Goal: Information Seeking & Learning: Learn about a topic

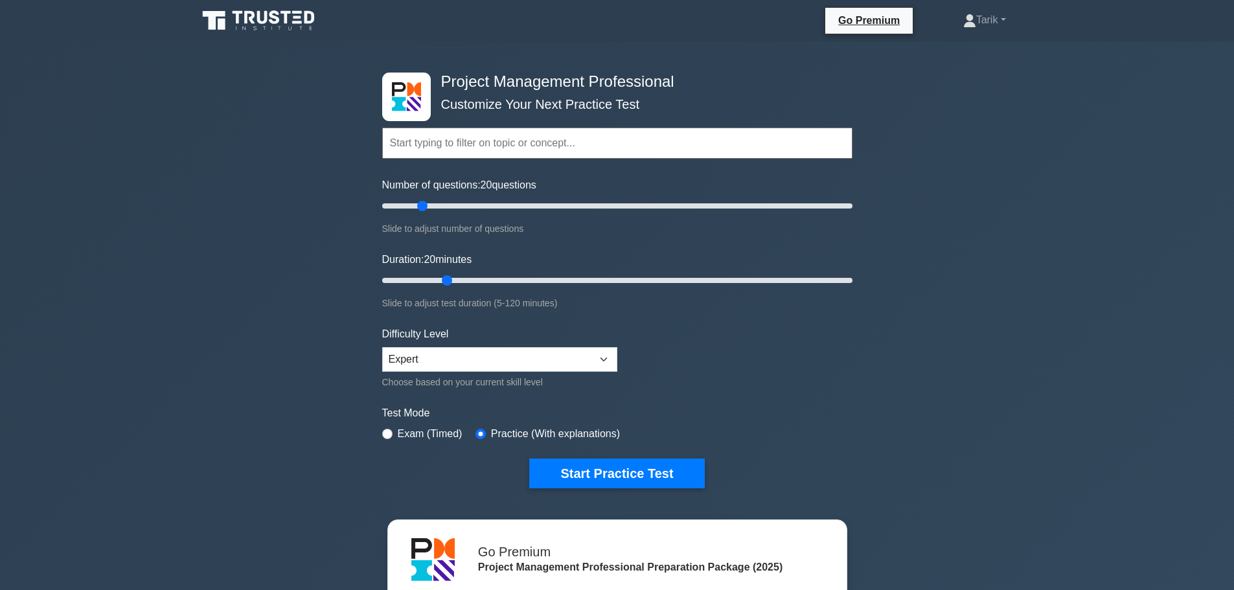
click at [516, 306] on div "Slide to adjust test duration (5-120 minutes)" at bounding box center [617, 303] width 470 height 16
click at [575, 301] on div "Slide to adjust test duration (5-120 minutes)" at bounding box center [617, 303] width 470 height 16
click at [535, 301] on div "Slide to adjust test duration (5-120 minutes)" at bounding box center [617, 303] width 470 height 16
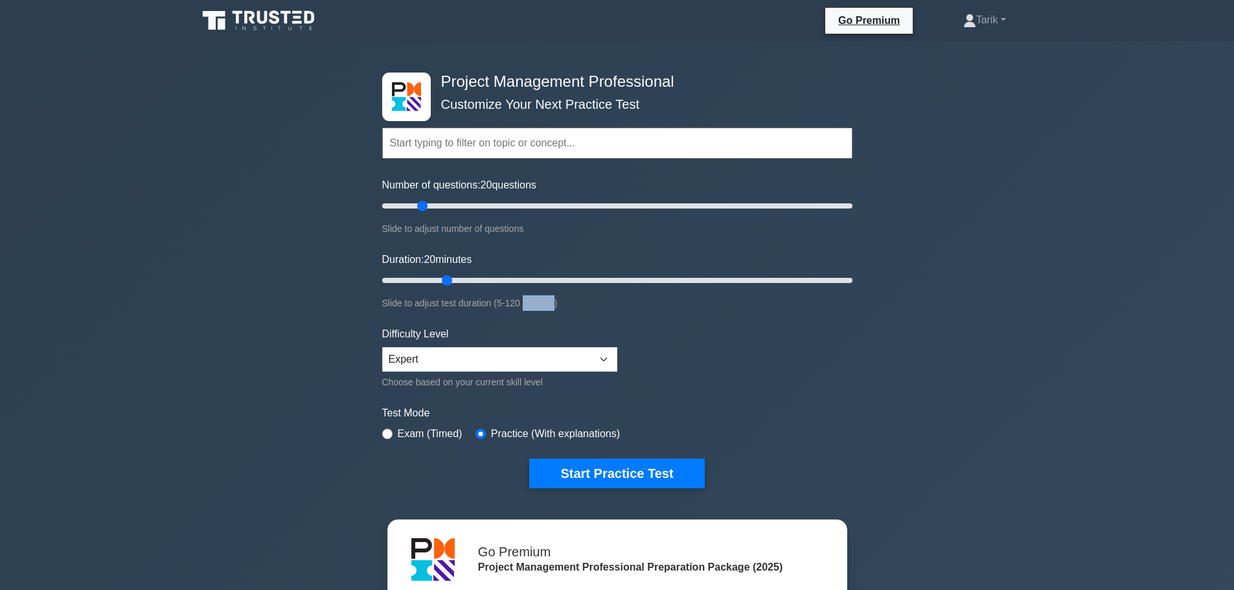
click at [535, 301] on div "Slide to adjust test duration (5-120 minutes)" at bounding box center [617, 303] width 470 height 16
click at [545, 302] on div "Slide to adjust test duration (5-120 minutes)" at bounding box center [617, 303] width 470 height 16
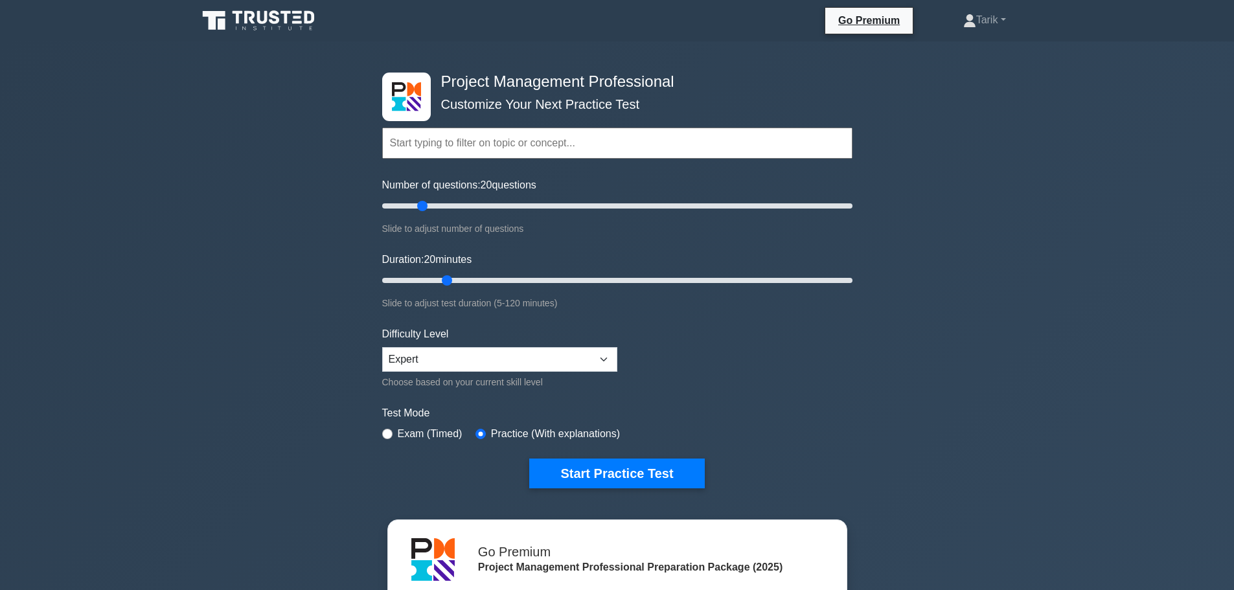
click at [496, 227] on div "Slide to adjust number of questions" at bounding box center [617, 229] width 470 height 16
click at [508, 184] on label "Number of questions: 20 questions" at bounding box center [459, 185] width 154 height 16
click at [508, 198] on input "Number of questions: 20 questions" at bounding box center [617, 206] width 470 height 16
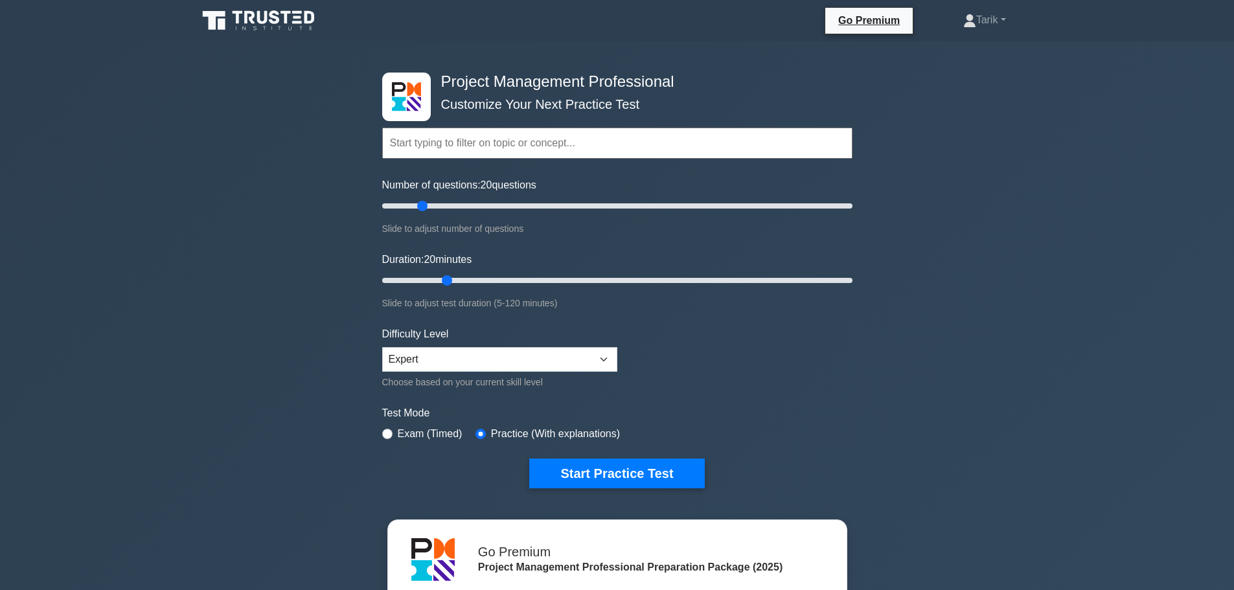
click at [508, 184] on label "Number of questions: 20 questions" at bounding box center [459, 185] width 154 height 16
click at [508, 198] on input "Number of questions: 20 questions" at bounding box center [617, 206] width 470 height 16
click at [508, 184] on label "Number of questions: 20 questions" at bounding box center [459, 185] width 154 height 16
click at [508, 198] on input "Number of questions: 20 questions" at bounding box center [617, 206] width 470 height 16
click at [604, 82] on h4 "Project Management Professional" at bounding box center [612, 82] width 353 height 19
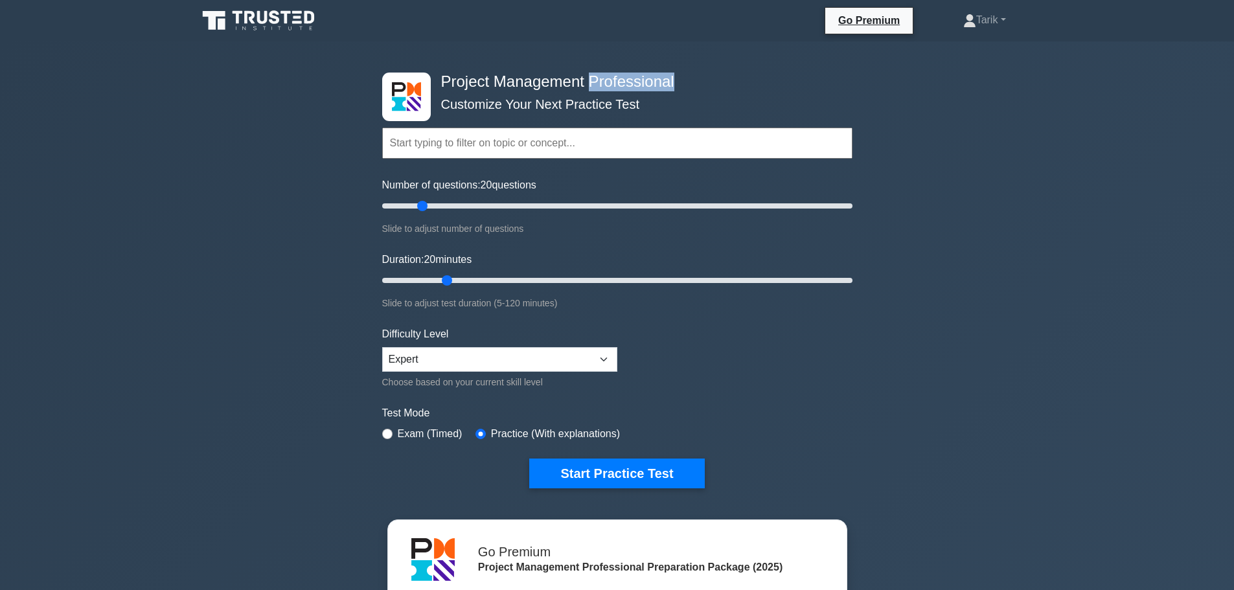
click at [604, 82] on h4 "Project Management Professional" at bounding box center [612, 82] width 353 height 19
click at [536, 305] on div "Slide to adjust test duration (5-120 minutes)" at bounding box center [617, 303] width 470 height 16
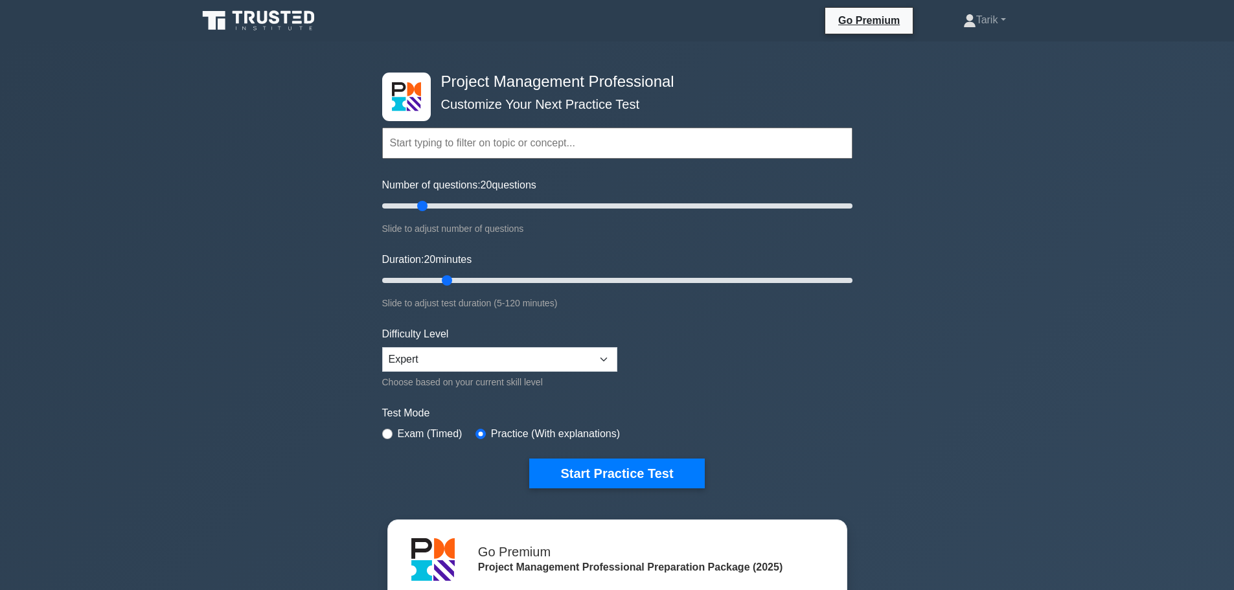
click at [513, 225] on div "Slide to adjust number of questions" at bounding box center [617, 229] width 470 height 16
click at [536, 183] on label "Number of questions: 20 questions" at bounding box center [459, 185] width 154 height 16
click at [539, 198] on input "Number of questions: 20 questions" at bounding box center [617, 206] width 470 height 16
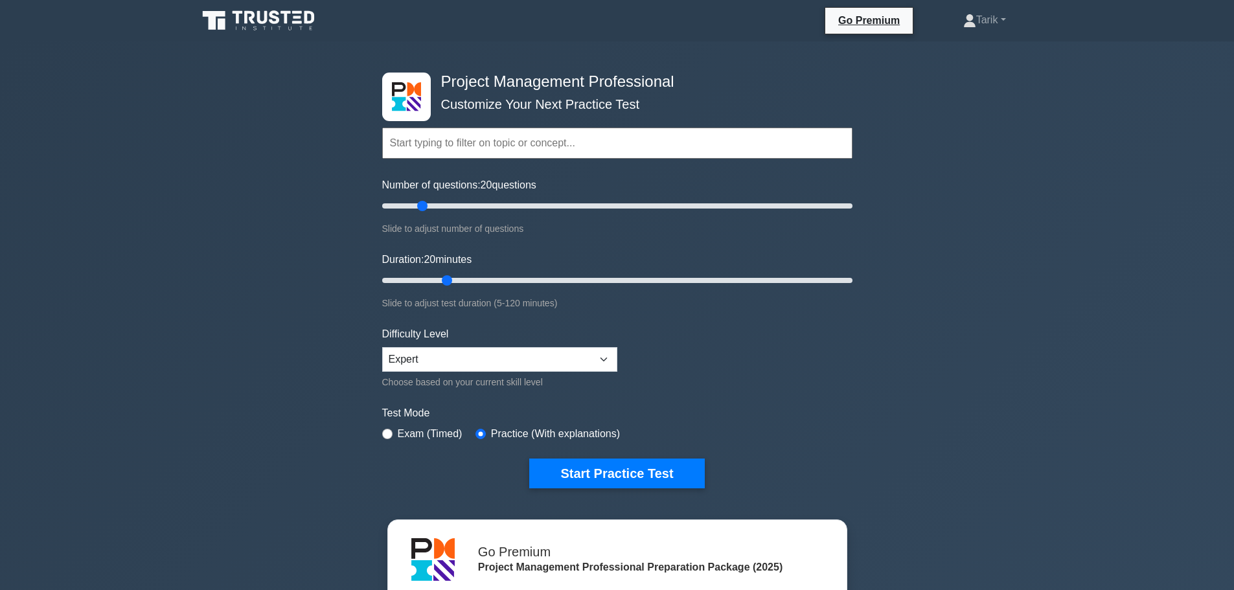
click at [536, 183] on label "Number of questions: 20 questions" at bounding box center [459, 185] width 154 height 16
click at [539, 198] on input "Number of questions: 20 questions" at bounding box center [617, 206] width 470 height 16
click at [536, 183] on label "Number of questions: 20 questions" at bounding box center [459, 185] width 154 height 16
click at [539, 198] on input "Number of questions: 20 questions" at bounding box center [617, 206] width 470 height 16
click at [596, 429] on label "Practice (With explanations)" at bounding box center [555, 434] width 129 height 16
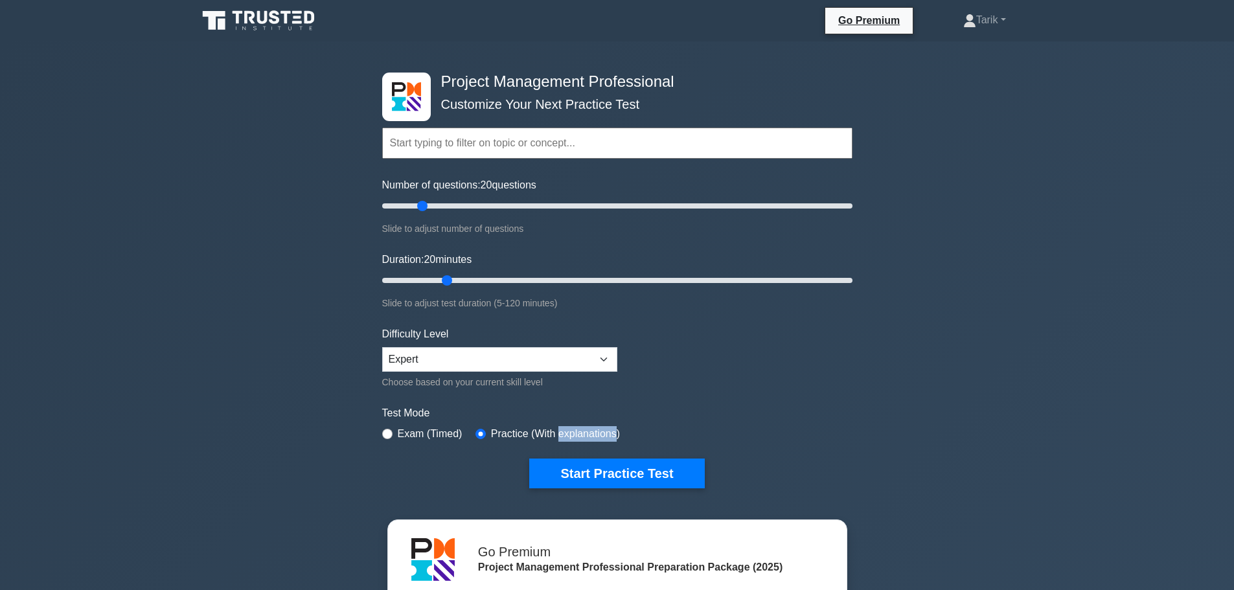
click at [596, 429] on label "Practice (With explanations)" at bounding box center [555, 434] width 129 height 16
click at [530, 380] on div "Choose based on your current skill level" at bounding box center [499, 382] width 235 height 16
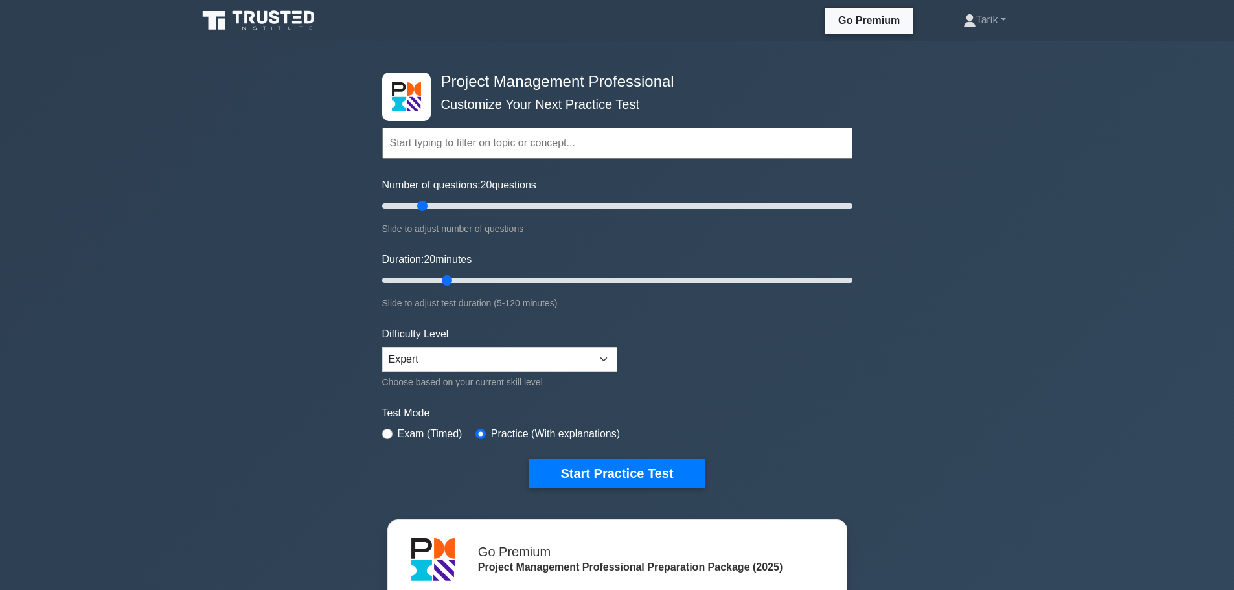
click at [496, 303] on div "Slide to adjust test duration (5-120 minutes)" at bounding box center [617, 303] width 470 height 16
click at [511, 231] on div "Slide to adjust number of questions" at bounding box center [617, 229] width 470 height 16
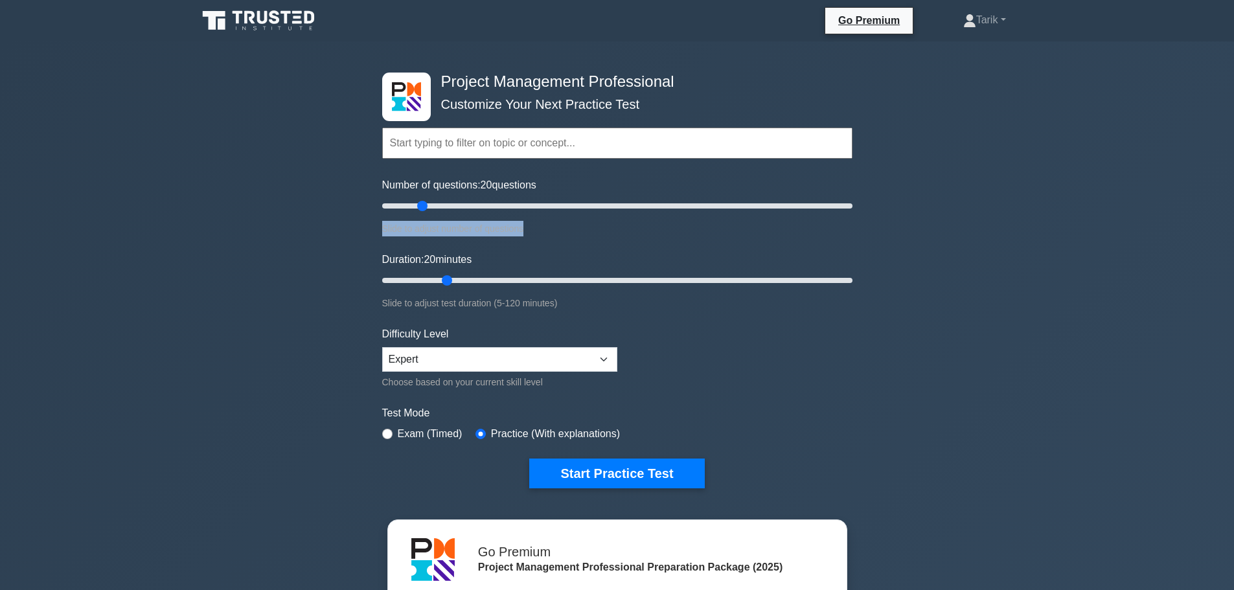
click at [511, 231] on div "Slide to adjust number of questions" at bounding box center [617, 229] width 470 height 16
click at [529, 182] on label "Number of questions: 20 questions" at bounding box center [459, 185] width 154 height 16
click at [529, 198] on input "Number of questions: 20 questions" at bounding box center [617, 206] width 470 height 16
click at [529, 182] on label "Number of questions: 20 questions" at bounding box center [459, 185] width 154 height 16
click at [529, 198] on input "Number of questions: 20 questions" at bounding box center [617, 206] width 470 height 16
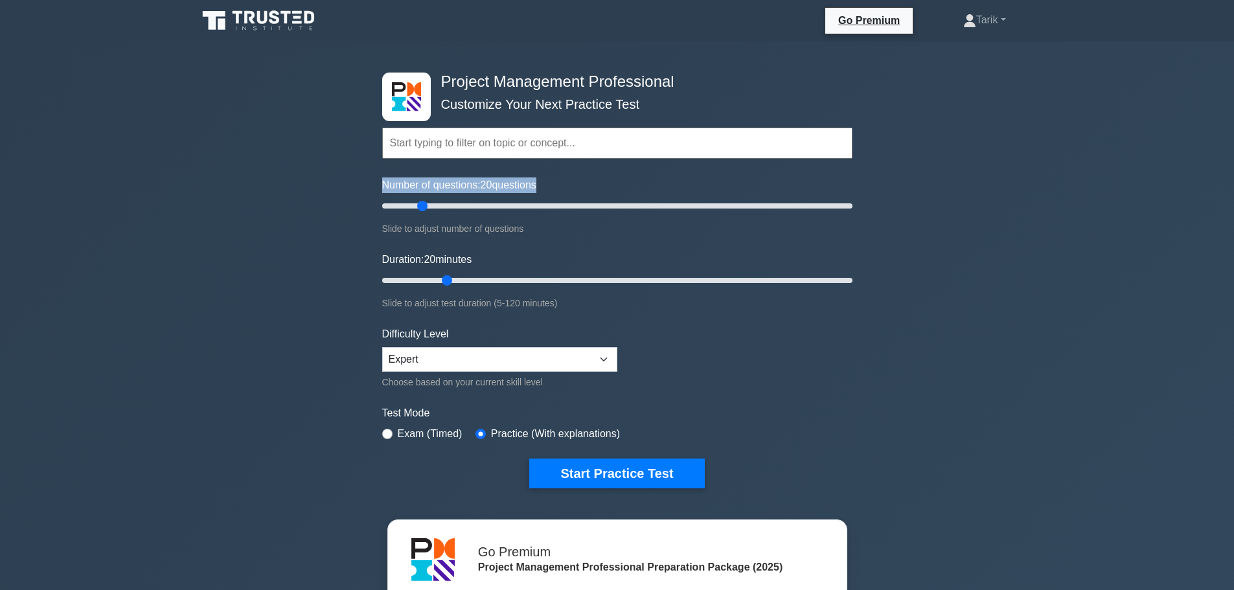
click at [529, 182] on label "Number of questions: 20 questions" at bounding box center [459, 185] width 154 height 16
click at [529, 198] on input "Number of questions: 20 questions" at bounding box center [617, 206] width 470 height 16
click at [463, 79] on h4 "Project Management Professional" at bounding box center [612, 82] width 353 height 19
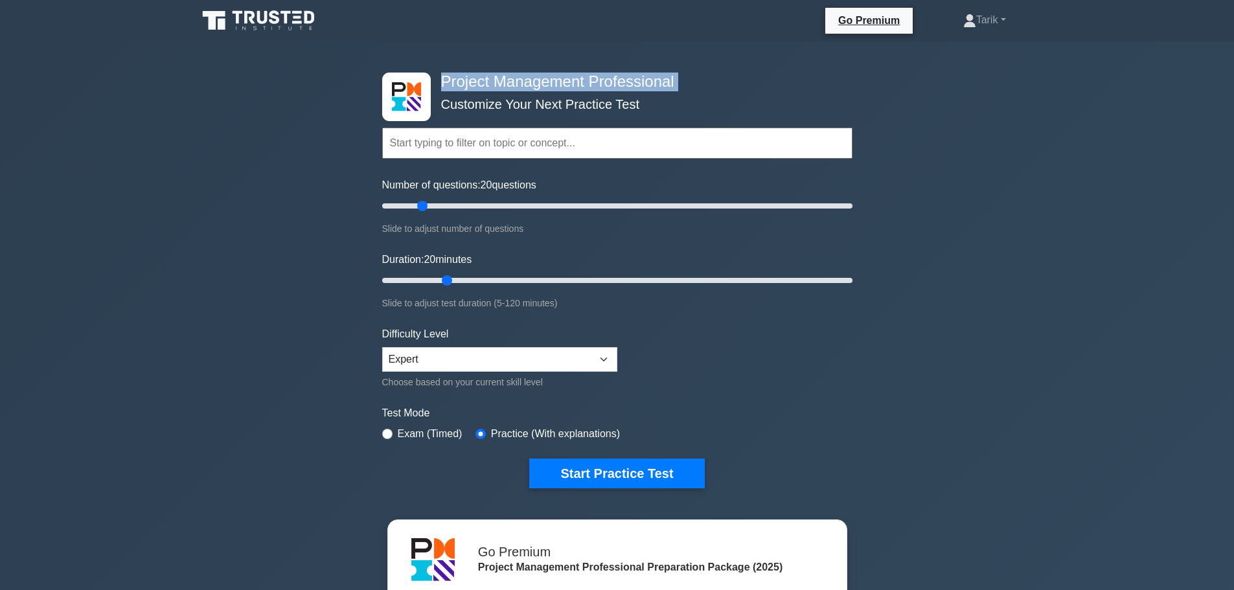
click at [463, 79] on h4 "Project Management Professional" at bounding box center [612, 82] width 353 height 19
click at [567, 438] on label "Practice (With explanations)" at bounding box center [555, 434] width 129 height 16
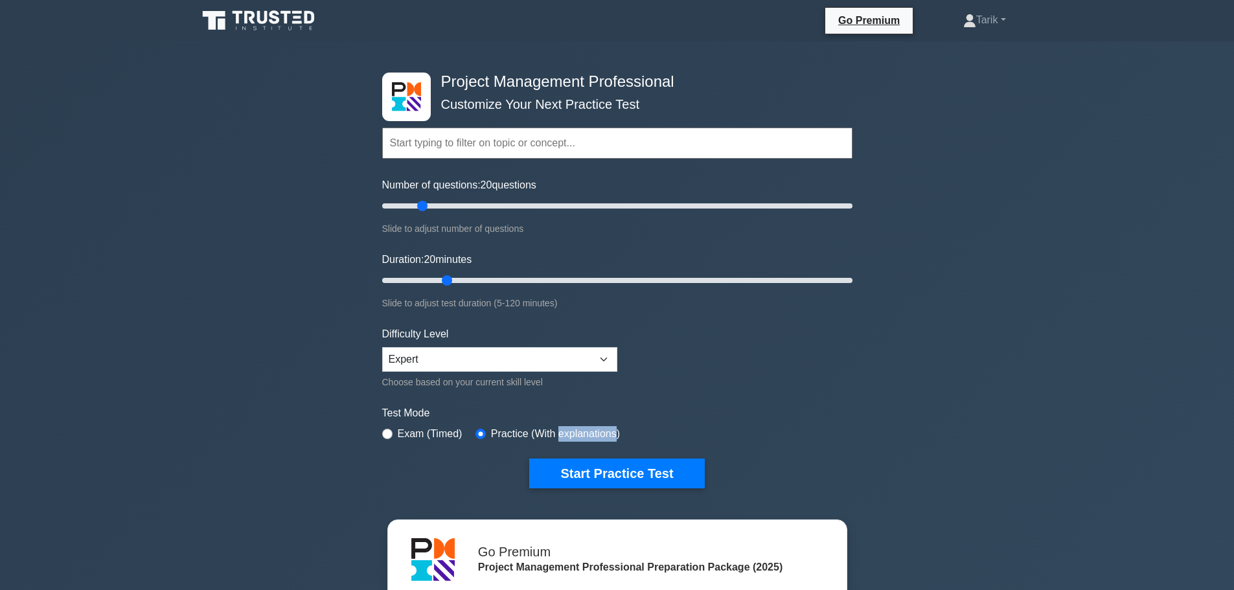
click at [567, 438] on label "Practice (With explanations)" at bounding box center [555, 434] width 129 height 16
click at [524, 385] on div "Choose based on your current skill level" at bounding box center [499, 382] width 235 height 16
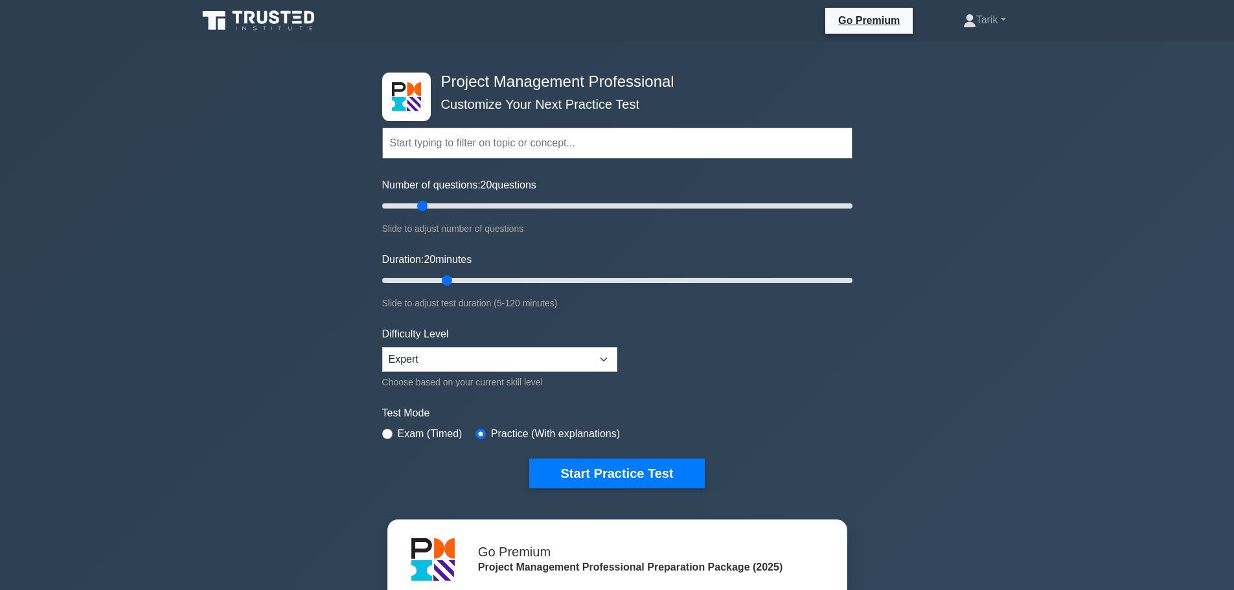
click at [968, 422] on div "Project Management Professional Customize Your Next Practice Test Topics Scope …" at bounding box center [617, 448] width 1234 height 815
